Goal: Task Accomplishment & Management: Manage account settings

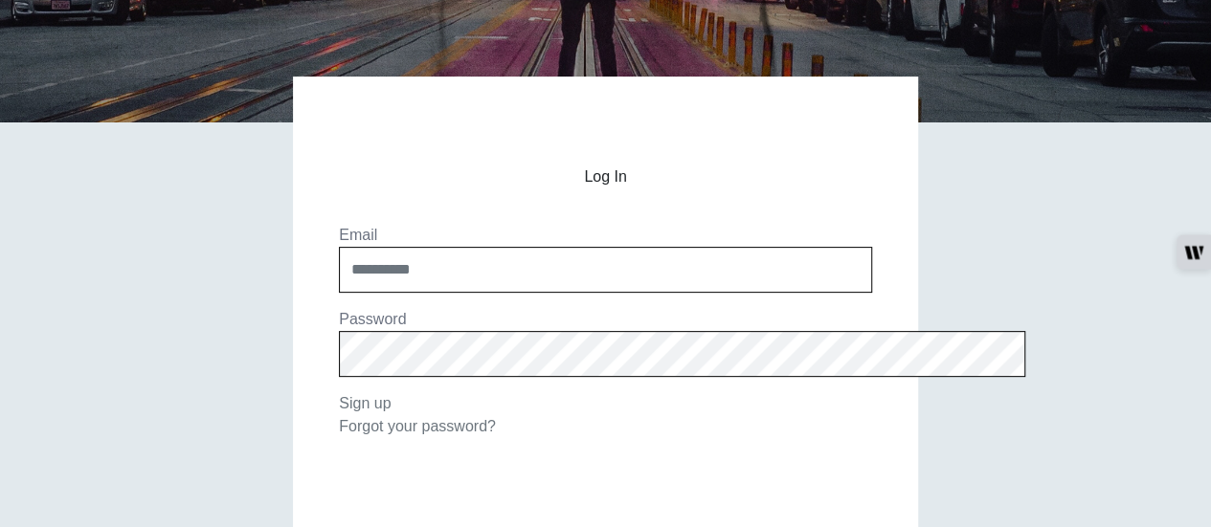
scroll to position [208, 0]
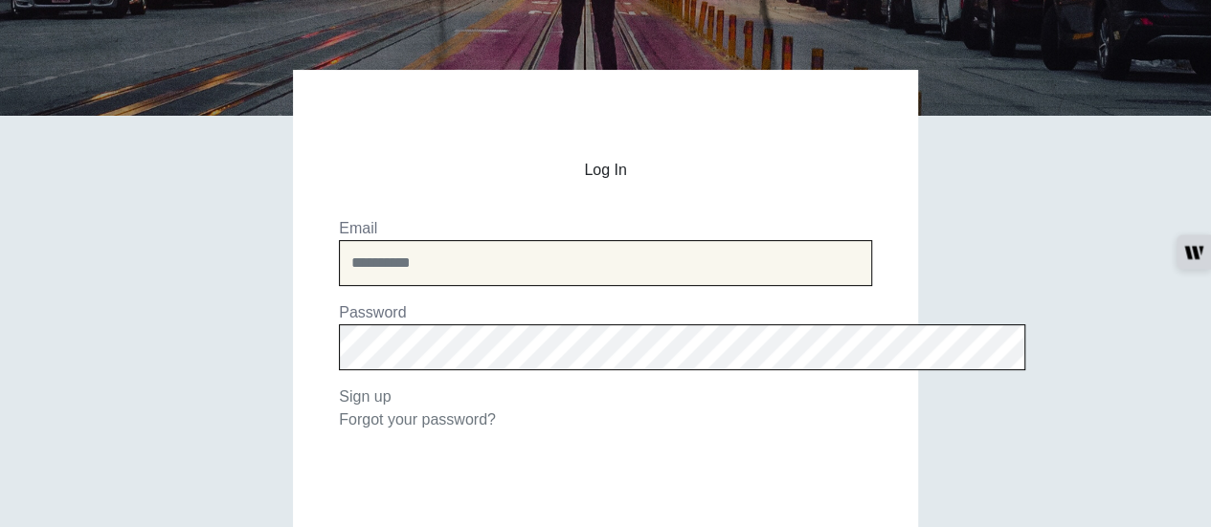
click at [475, 259] on input "email" at bounding box center [605, 263] width 533 height 46
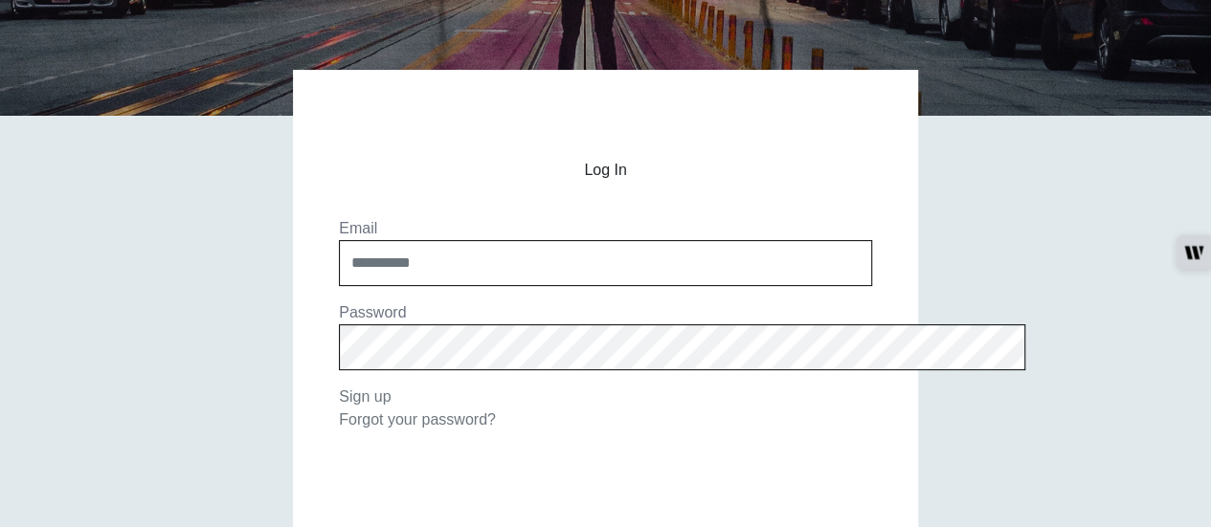
click at [475, 253] on input "email" at bounding box center [605, 263] width 533 height 46
type input "**********"
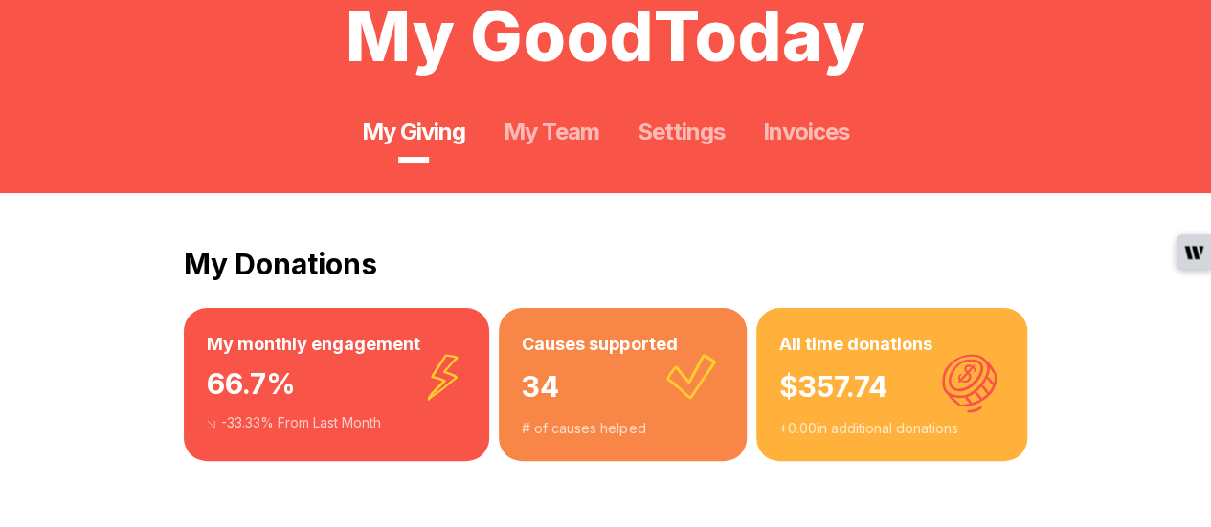
scroll to position [119, 0]
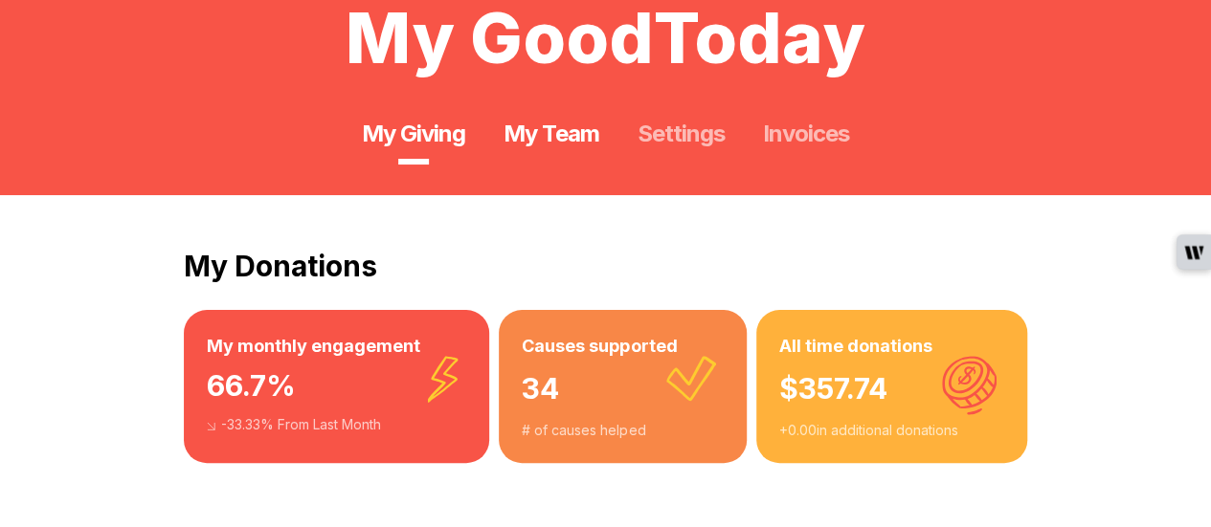
click at [573, 131] on link "My Team" at bounding box center [550, 134] width 95 height 31
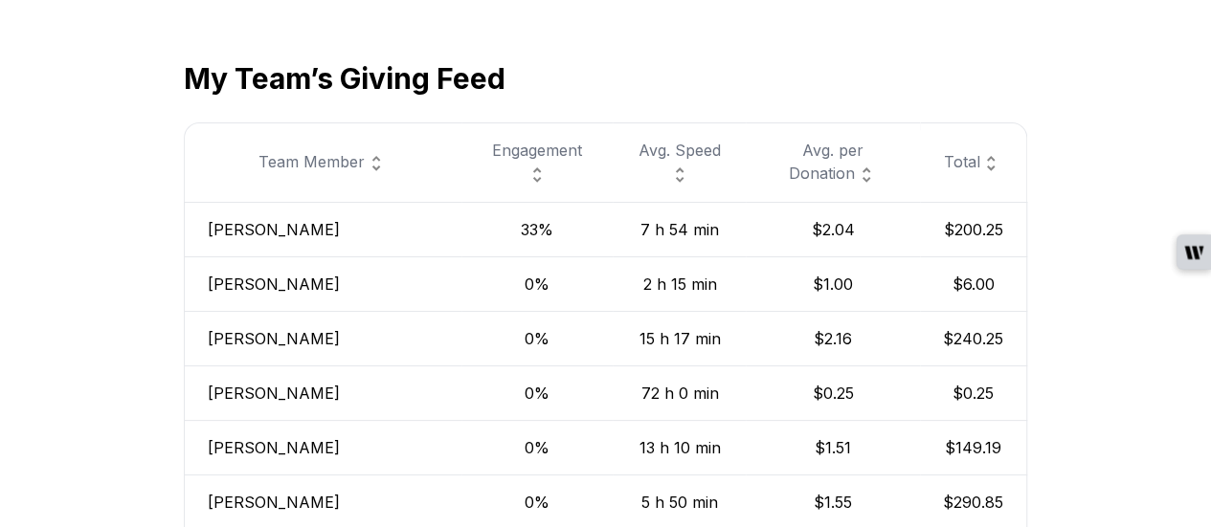
scroll to position [666, 0]
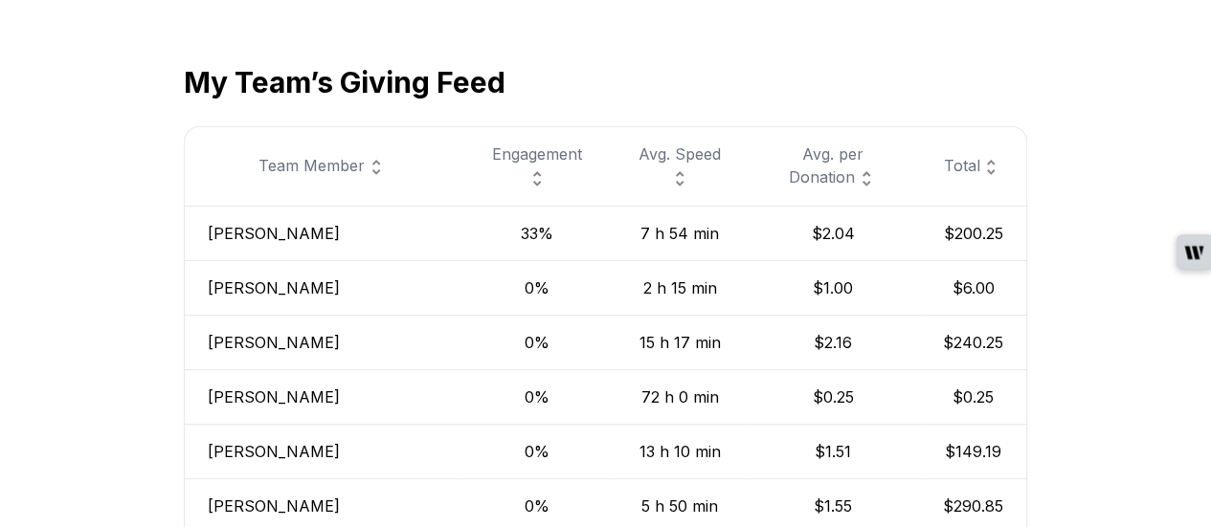
click at [1116, 211] on div "Team's Best Givers Team's Donations Most reliable giver Daniel Cojocaru 100.0 %…" at bounding box center [605, 280] width 1211 height 1265
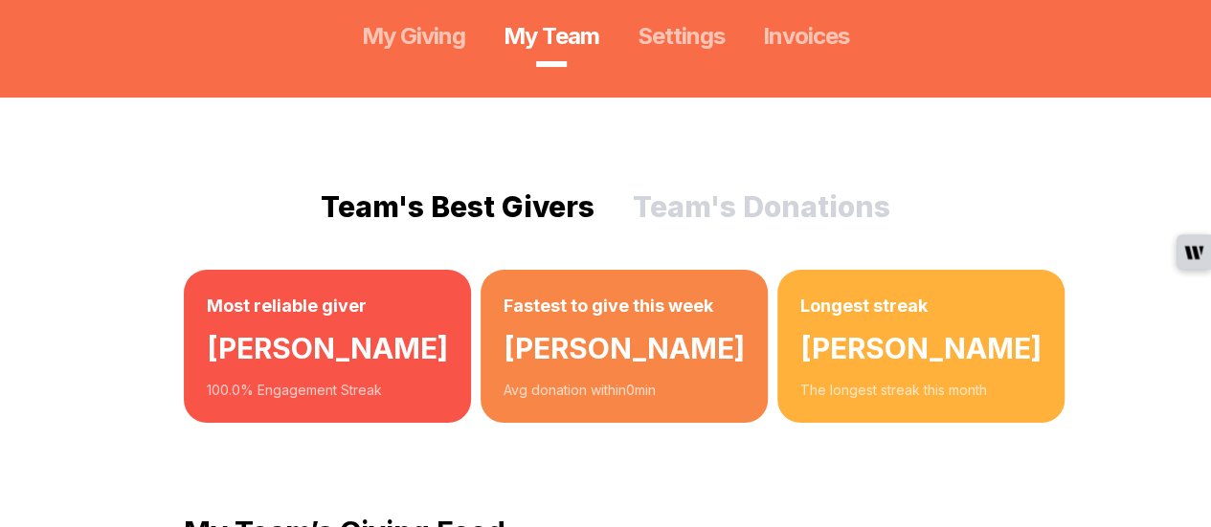
scroll to position [193, 0]
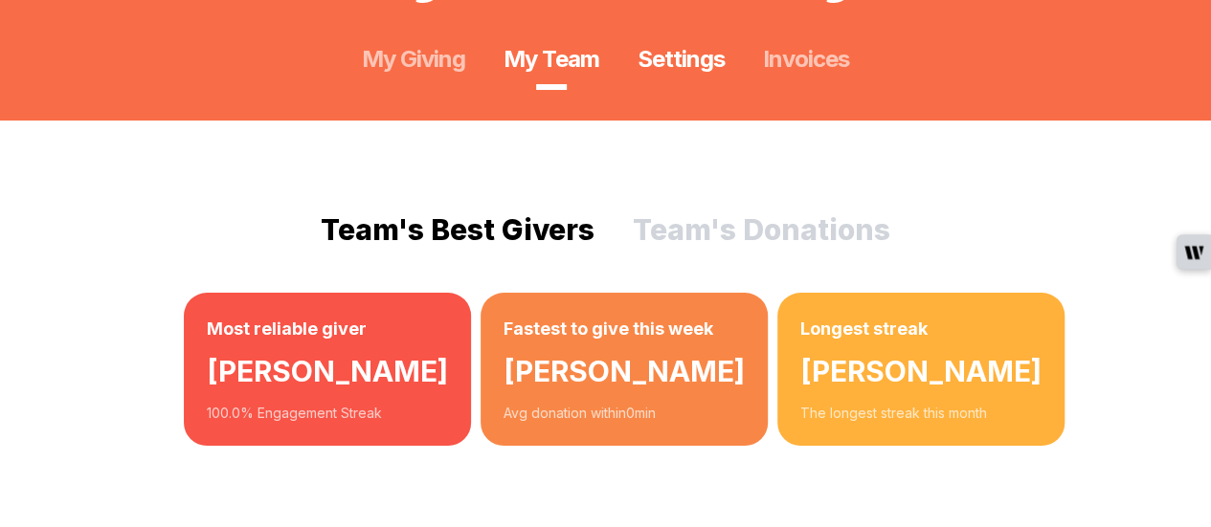
click at [701, 62] on link "Settings" at bounding box center [680, 59] width 87 height 31
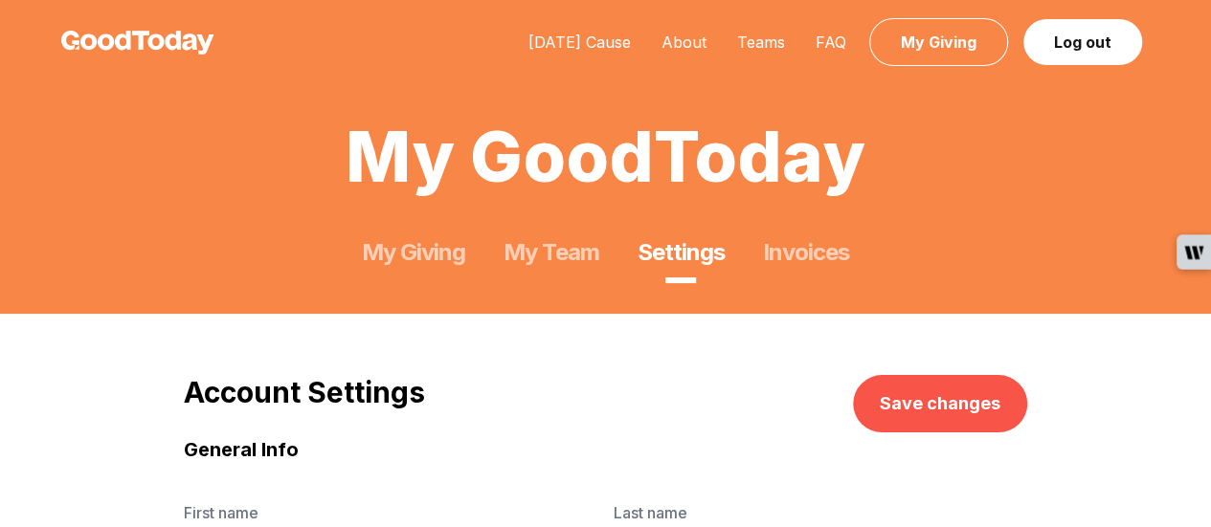
type input "********"
type input "*********"
type input "**********"
click at [803, 244] on link "Invoices" at bounding box center [806, 252] width 86 height 31
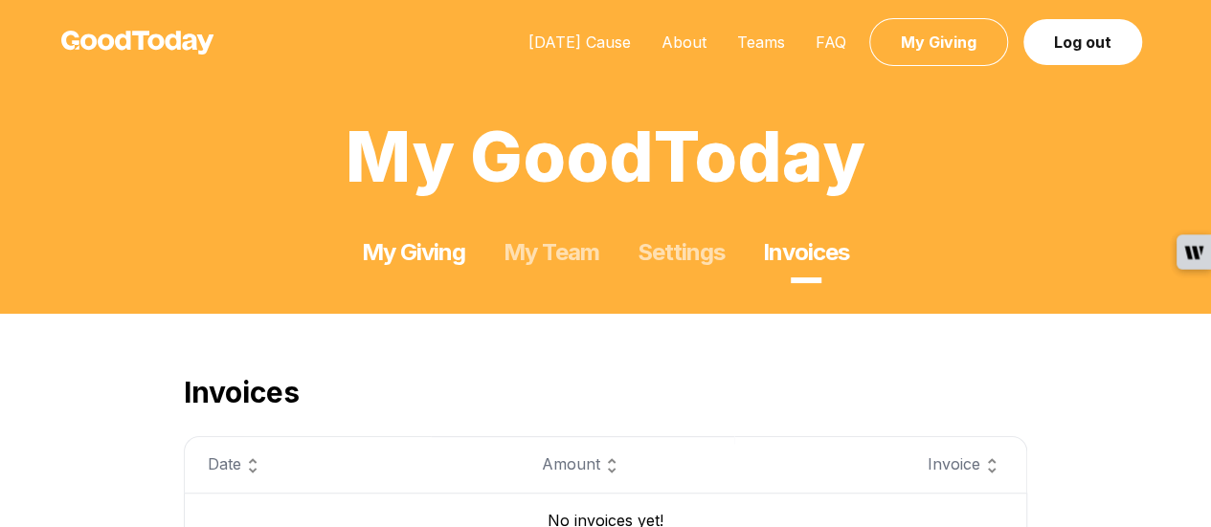
click at [434, 267] on link "My Giving" at bounding box center [413, 252] width 103 height 31
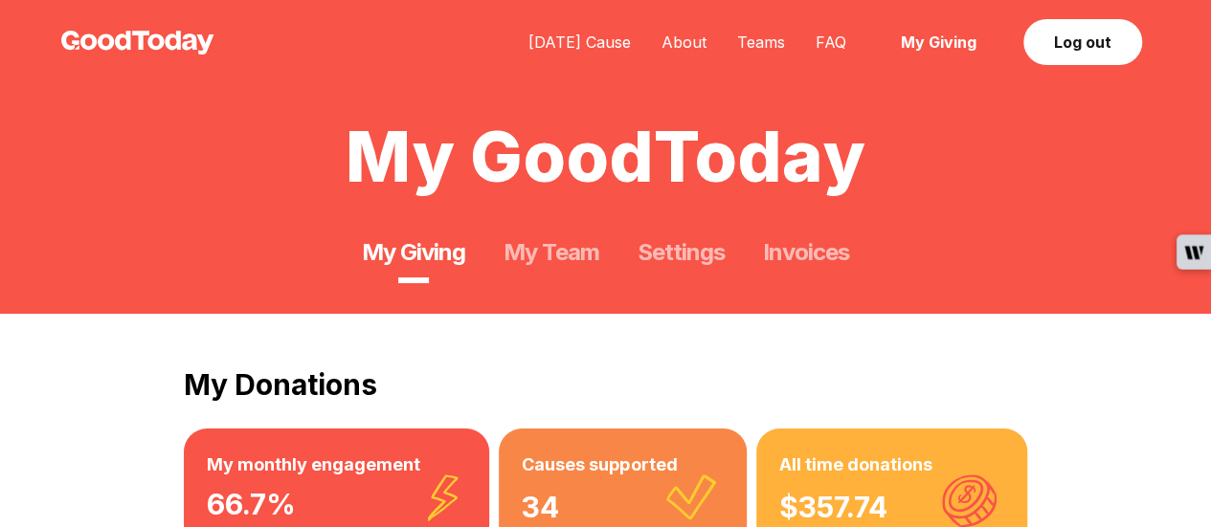
click at [965, 45] on link "My Giving" at bounding box center [938, 42] width 139 height 48
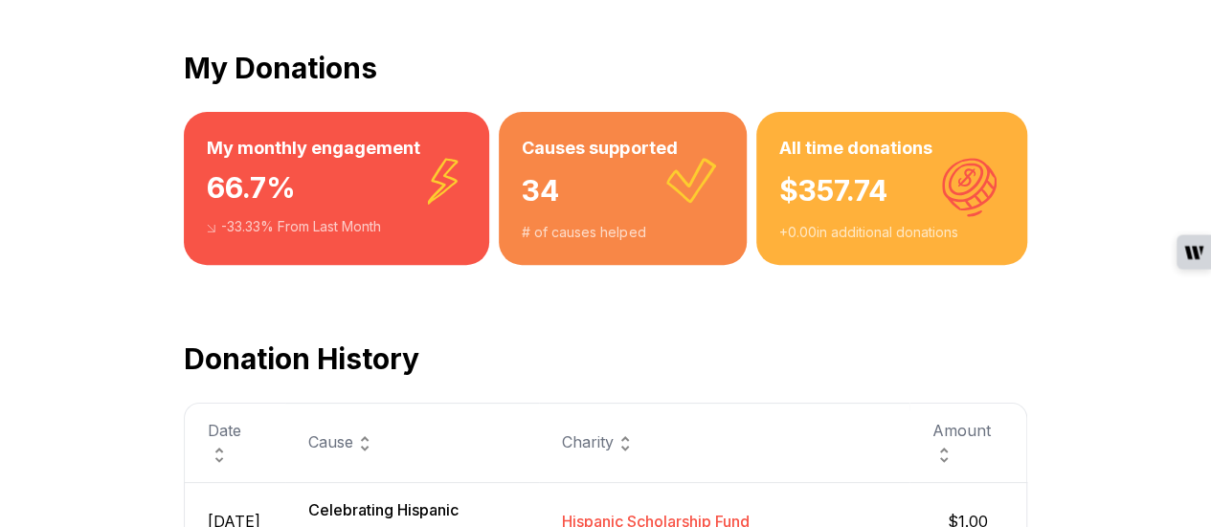
scroll to position [323, 0]
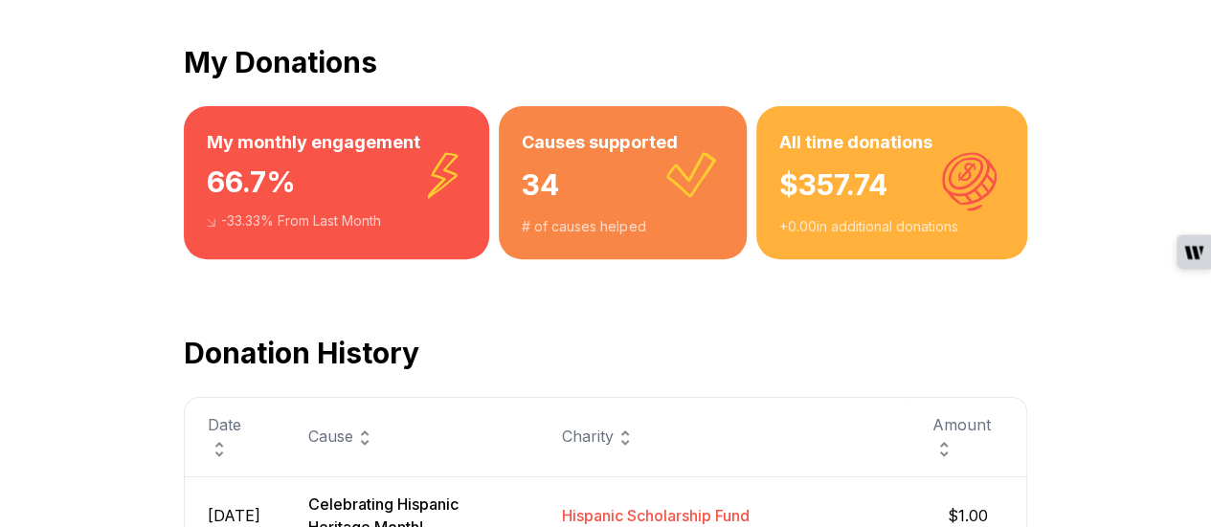
click at [286, 139] on h3 "My monthly engagement" at bounding box center [336, 142] width 259 height 27
click at [260, 210] on div "66.7 %" at bounding box center [336, 184] width 259 height 56
click at [256, 190] on div "66.7 %" at bounding box center [336, 184] width 259 height 56
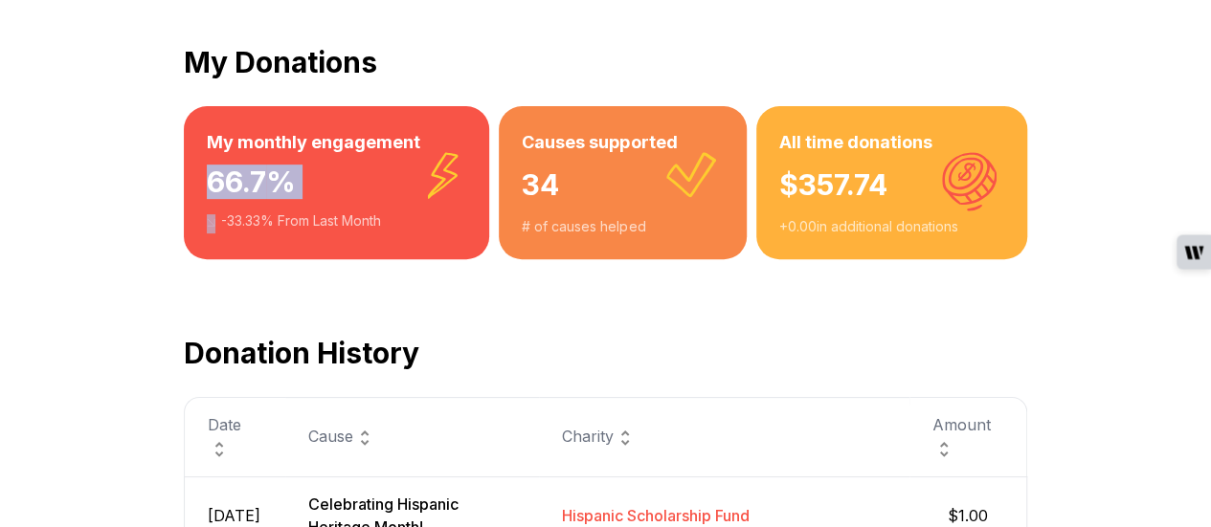
click at [256, 190] on div "66.7 %" at bounding box center [336, 184] width 259 height 56
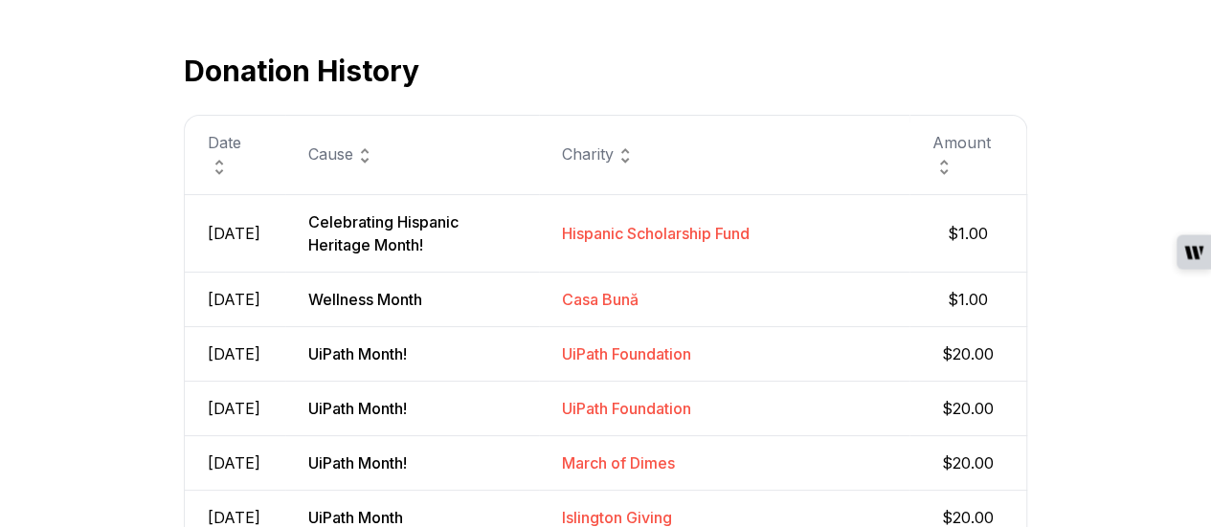
click at [651, 231] on span "Hispanic Scholarship Fund" at bounding box center [656, 233] width 188 height 19
click at [458, 221] on span "Celebrating Hispanic Heritage Month!" at bounding box center [383, 233] width 150 height 42
click at [882, 326] on td "Casa Bună" at bounding box center [724, 299] width 370 height 55
click at [1047, 376] on div "My Donations My monthly engagement 66.7 % -33.33 % From Last Month Causes suppo…" at bounding box center [605, 328] width 1211 height 1238
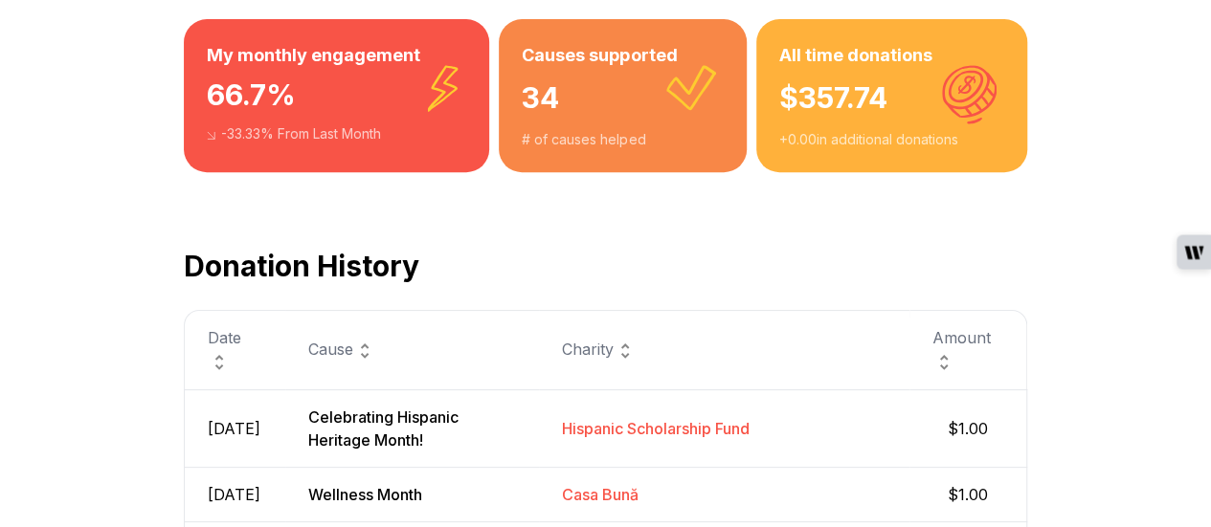
scroll to position [0, 0]
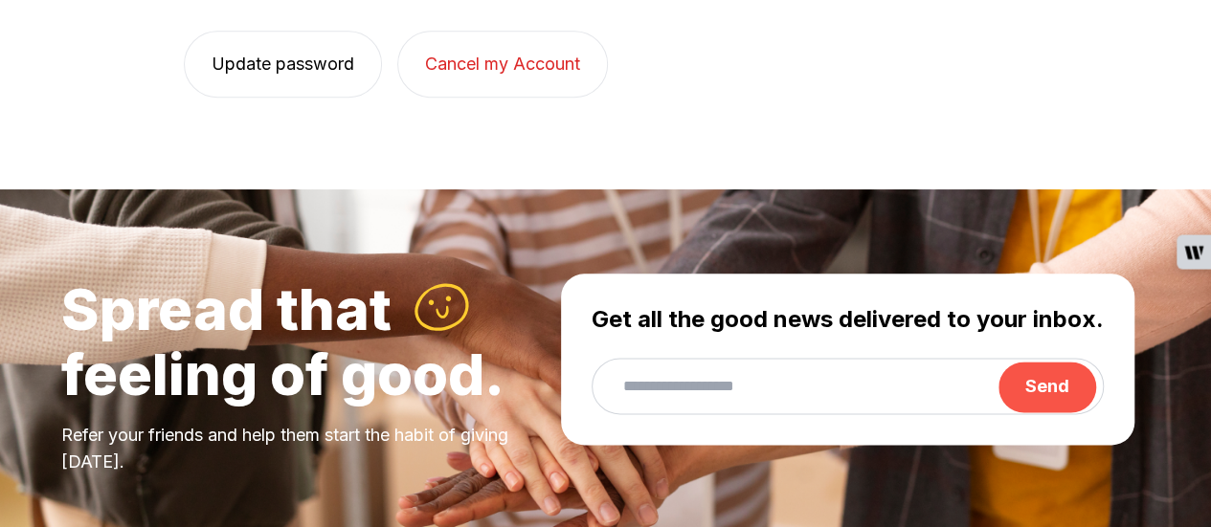
scroll to position [1074, 0]
